Goal: Task Accomplishment & Management: Manage account settings

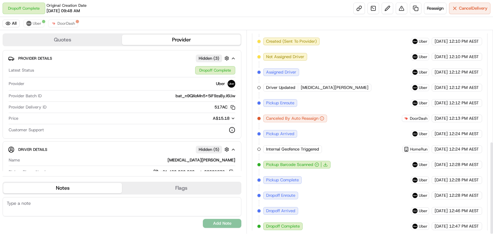
scroll to position [242, 0]
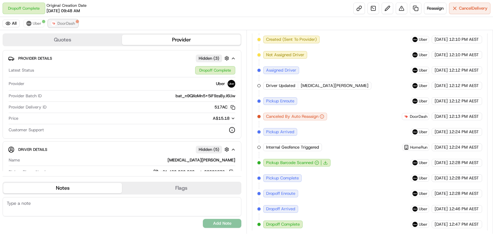
click at [67, 22] on span "DoorDash" at bounding box center [66, 23] width 18 height 5
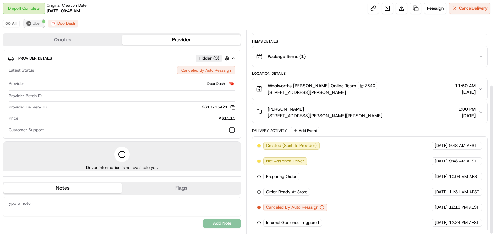
click at [31, 22] on button "Uber" at bounding box center [33, 24] width 21 height 8
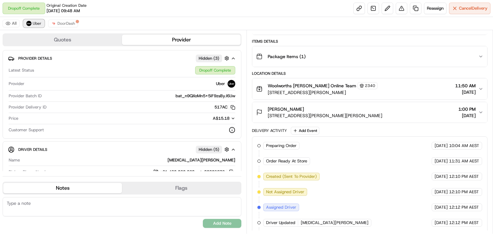
scroll to position [196, 0]
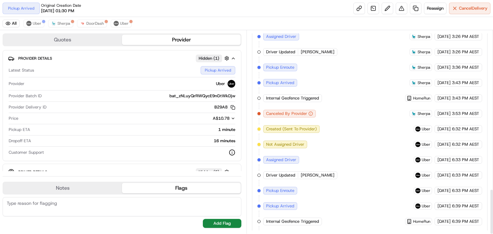
scroll to position [716, 0]
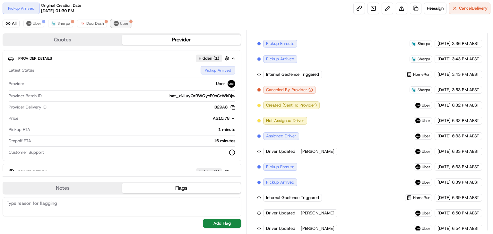
click at [124, 21] on span "Uber" at bounding box center [124, 23] width 9 height 5
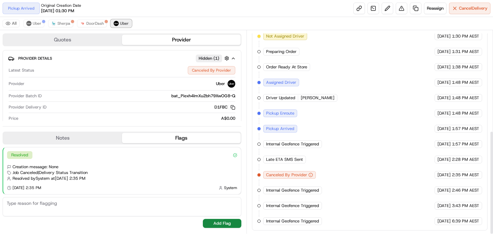
scroll to position [196, 0]
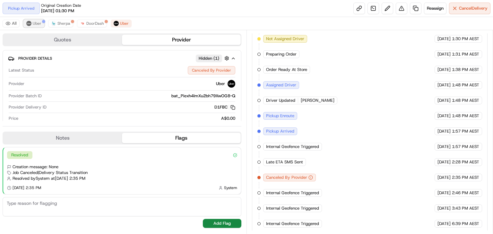
click at [37, 23] on span "Uber" at bounding box center [37, 23] width 9 height 5
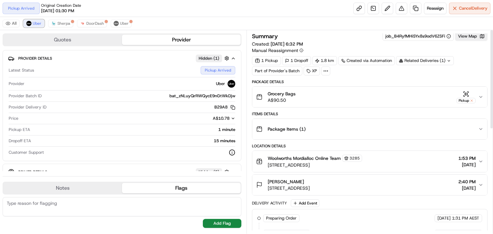
scroll to position [0, 0]
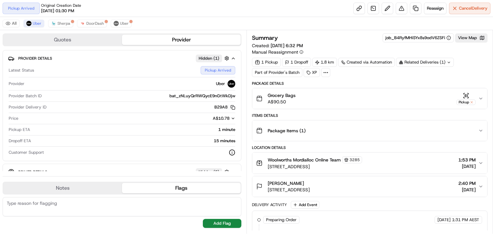
click at [422, 62] on div "Related Deliveries (1)" at bounding box center [425, 62] width 58 height 9
click at [65, 23] on span "Sherpa" at bounding box center [63, 23] width 13 height 5
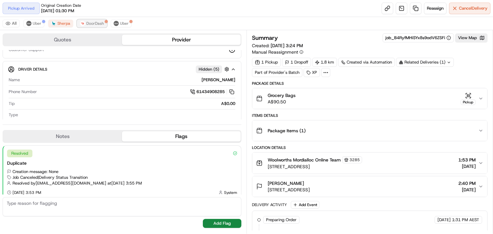
click at [91, 22] on span "DoorDash" at bounding box center [95, 23] width 18 height 5
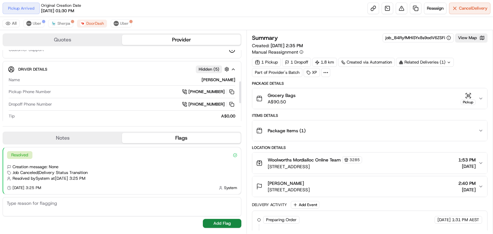
click at [125, 19] on div "All Uber Sherpa DoorDash Uber" at bounding box center [246, 23] width 493 height 13
click at [124, 22] on span "Uber" at bounding box center [124, 23] width 9 height 5
click at [33, 23] on span "Uber" at bounding box center [37, 23] width 9 height 5
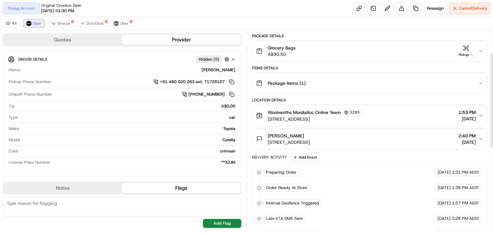
scroll to position [47, 0]
click at [92, 19] on div "All Uber Sherpa DoorDash Uber" at bounding box center [246, 23] width 493 height 13
click at [93, 24] on span "DoorDash" at bounding box center [95, 23] width 18 height 5
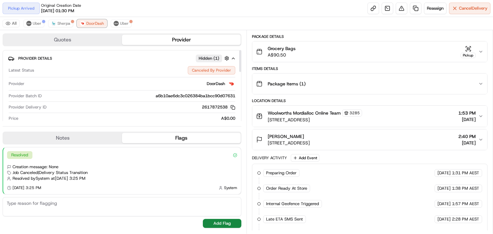
scroll to position [0, 0]
click at [29, 22] on img at bounding box center [28, 23] width 5 height 5
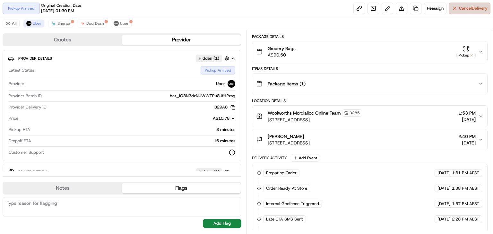
click at [465, 8] on span "Cancel Delivery" at bounding box center [473, 8] width 29 height 6
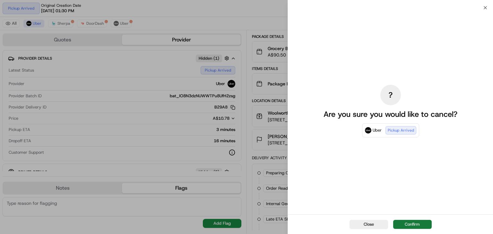
click at [409, 226] on button "Confirm" at bounding box center [412, 224] width 39 height 9
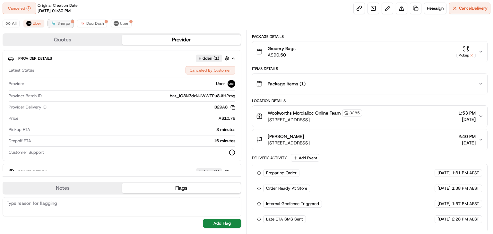
click at [55, 21] on button "Sherpa" at bounding box center [60, 24] width 25 height 8
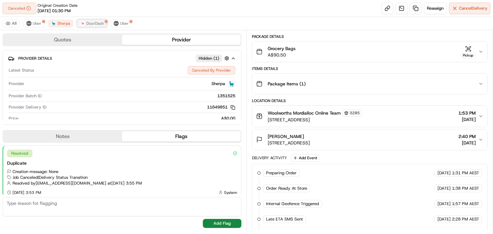
click at [91, 22] on span "DoorDash" at bounding box center [95, 23] width 18 height 5
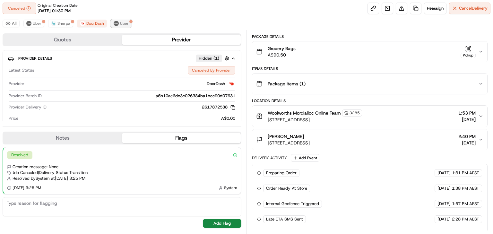
click at [122, 21] on span "Uber" at bounding box center [124, 23] width 9 height 5
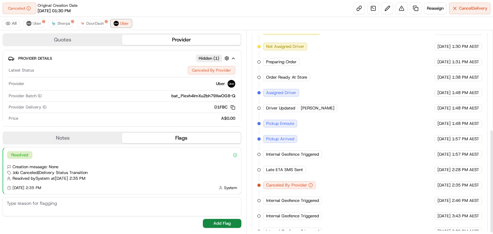
scroll to position [196, 0]
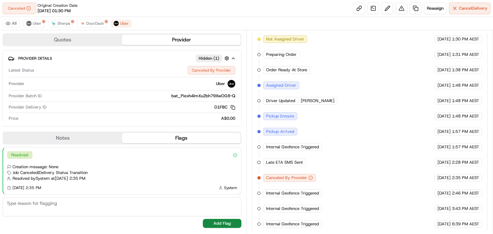
click at [89, 18] on div "All Uber Sherpa DoorDash Uber" at bounding box center [246, 23] width 493 height 13
click at [88, 23] on span "DoorDash" at bounding box center [95, 23] width 18 height 5
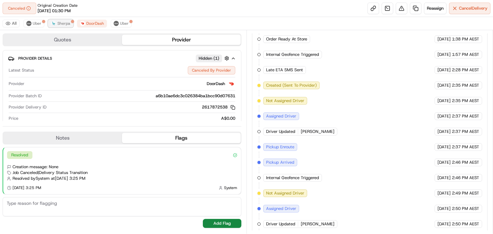
click at [61, 22] on span "Sherpa" at bounding box center [63, 23] width 13 height 5
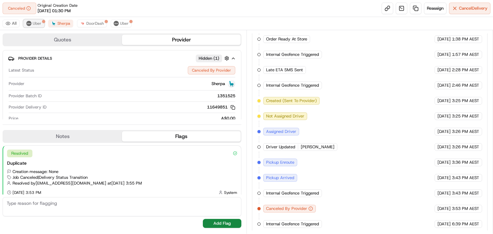
click at [36, 23] on span "Uber" at bounding box center [37, 23] width 9 height 5
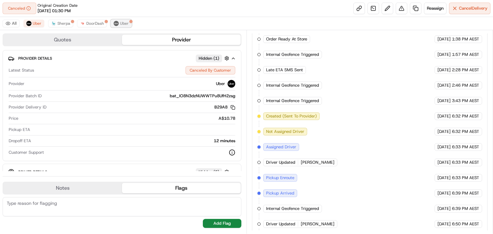
click at [122, 21] on button "Uber" at bounding box center [121, 24] width 21 height 8
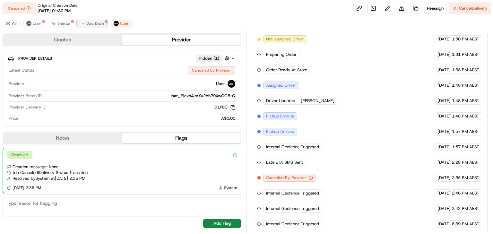
click at [97, 22] on span "DoorDash" at bounding box center [95, 23] width 18 height 5
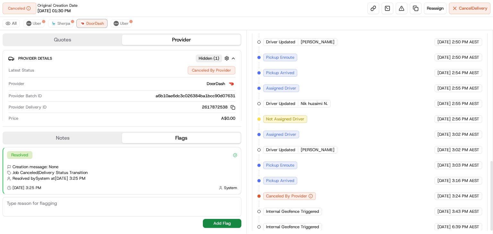
scroll to position [379, 0]
